Goal: Information Seeking & Learning: Learn about a topic

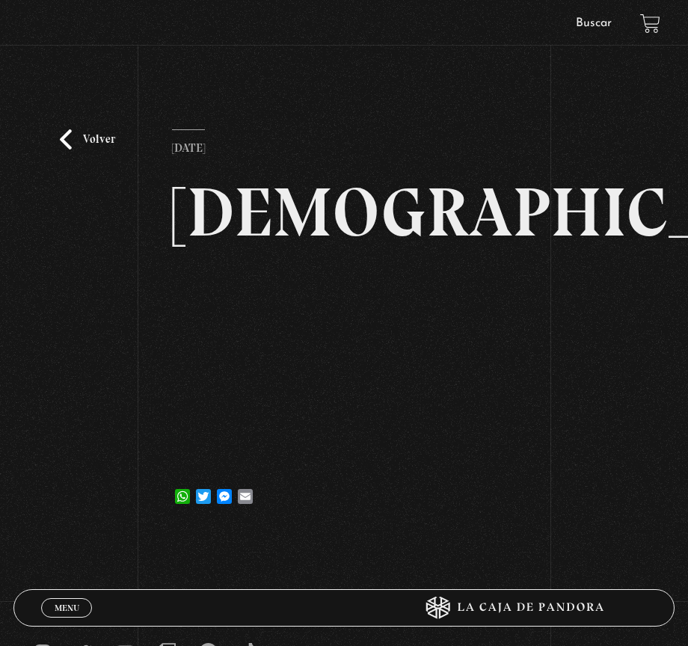
scroll to position [158, 0]
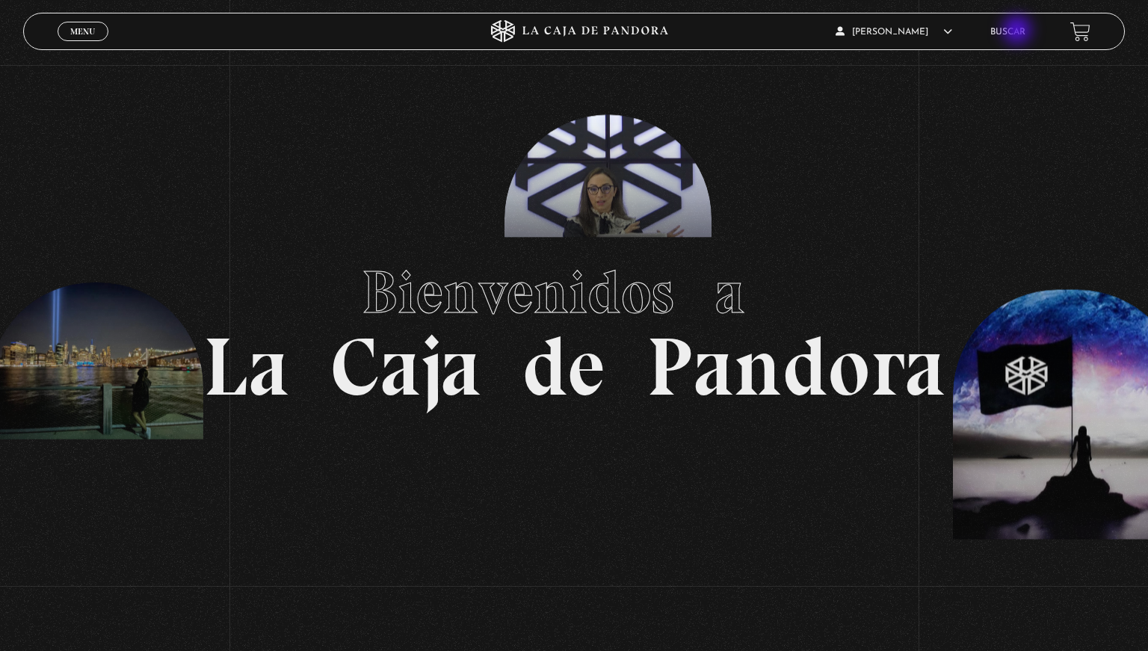
click at [1018, 31] on link "Buscar" at bounding box center [1007, 32] width 35 height 9
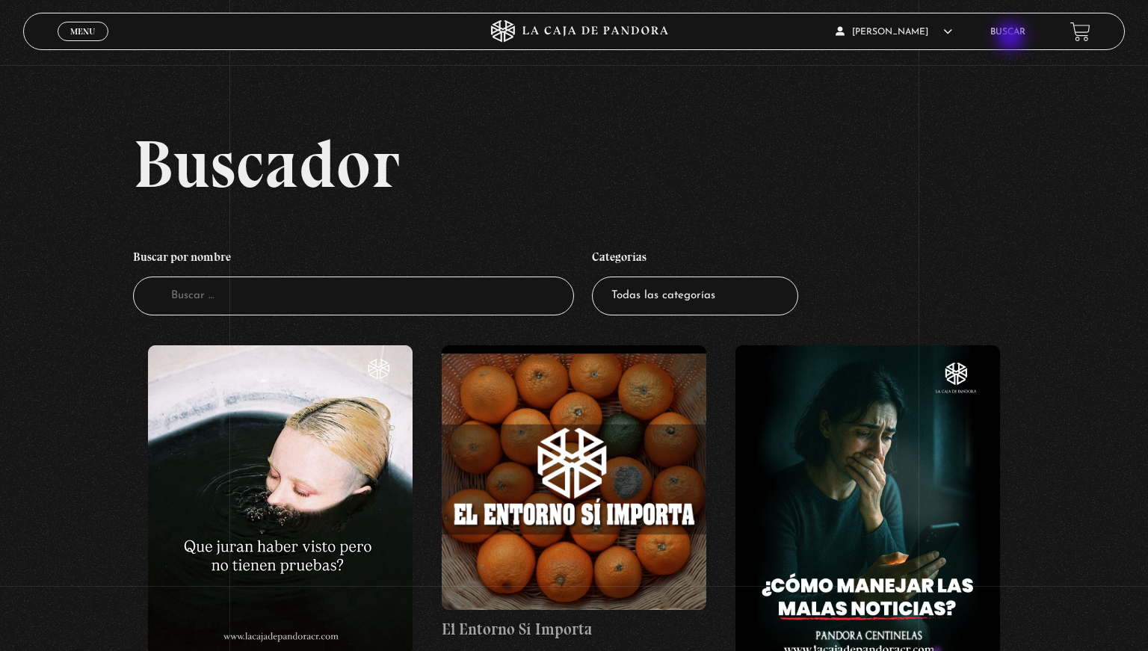
click at [1011, 37] on li "Buscar" at bounding box center [1007, 31] width 35 height 23
click at [303, 309] on input "Buscador" at bounding box center [353, 297] width 441 height 40
type input "sante"
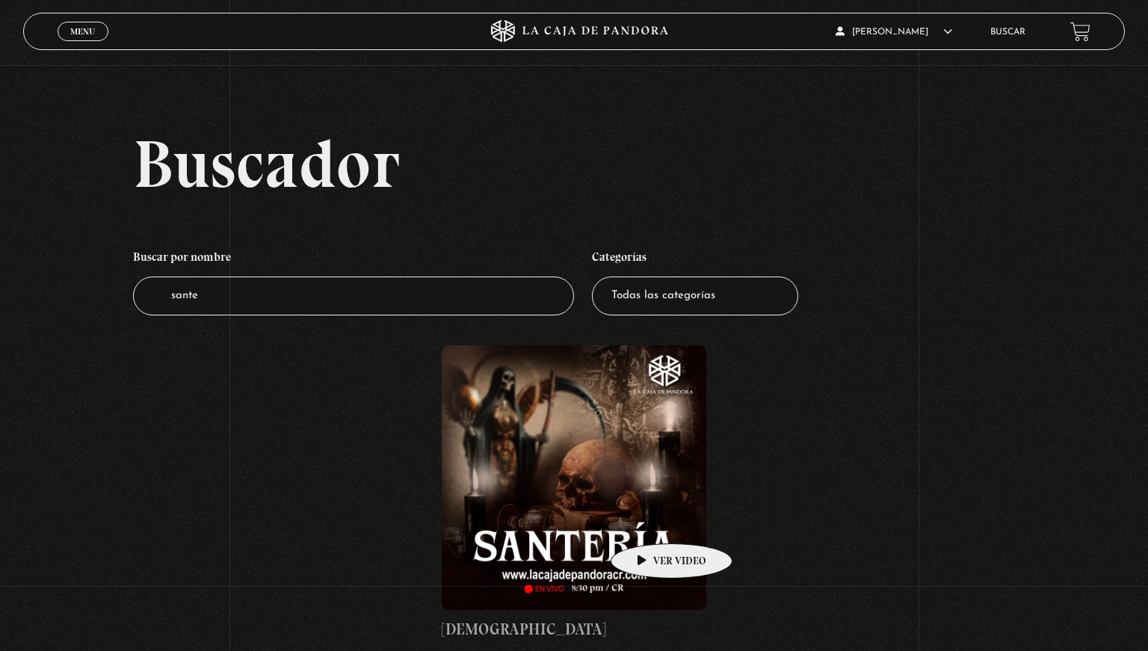
click at [656, 525] on figure at bounding box center [574, 477] width 265 height 265
